Goal: Information Seeking & Learning: Check status

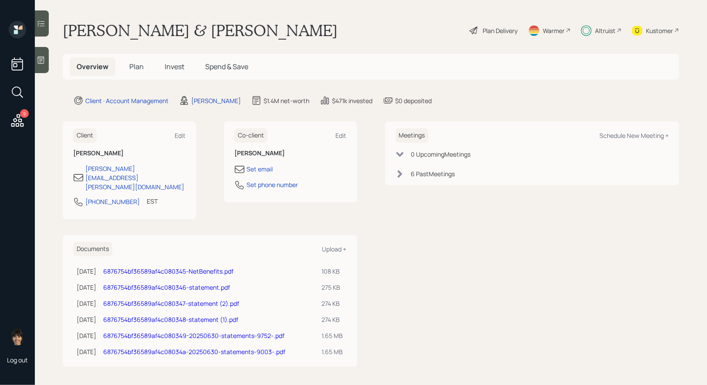
click at [173, 67] on span "Invest" at bounding box center [175, 67] width 20 height 10
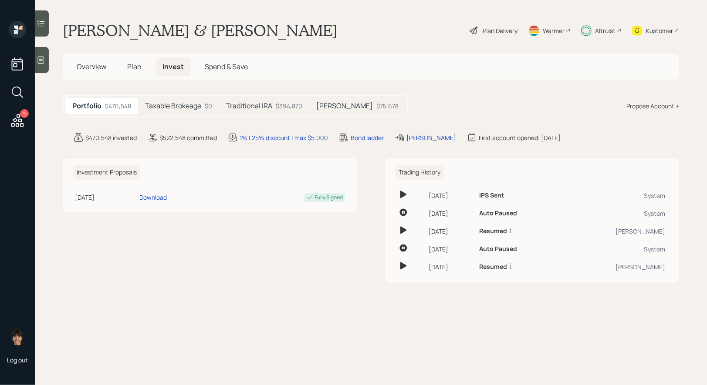
click at [161, 105] on h5 "Taxable Brokeage" at bounding box center [173, 106] width 56 height 8
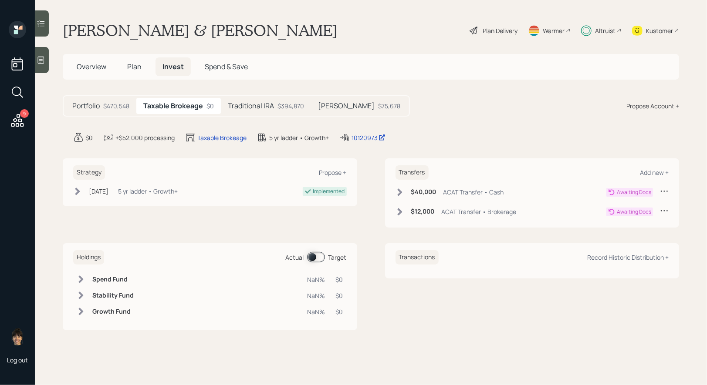
click at [279, 107] on div "$394,870" at bounding box center [290, 105] width 27 height 9
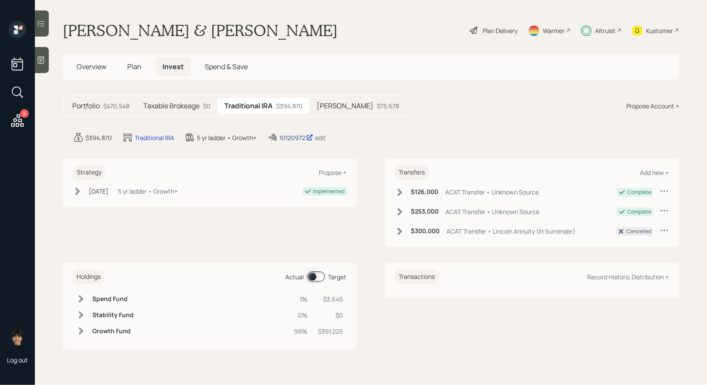
click at [290, 139] on div "10120972" at bounding box center [296, 137] width 34 height 9
